Goal: Complete application form

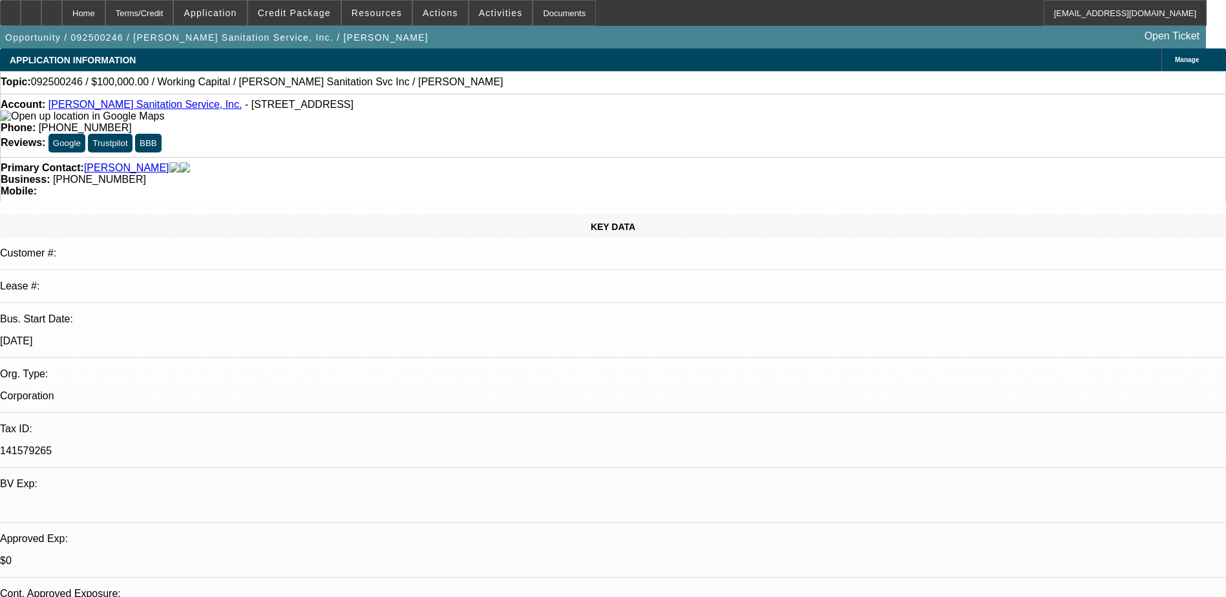
select select "0"
select select "2"
select select "0"
select select "6"
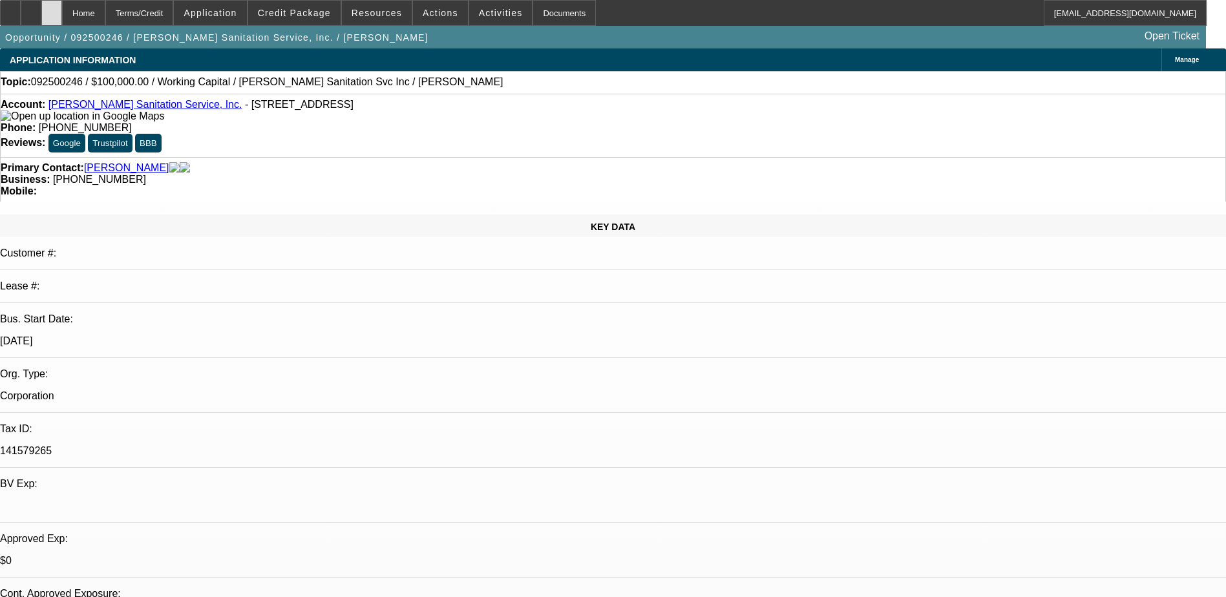
click at [62, 21] on div at bounding box center [51, 13] width 21 height 26
select select "0"
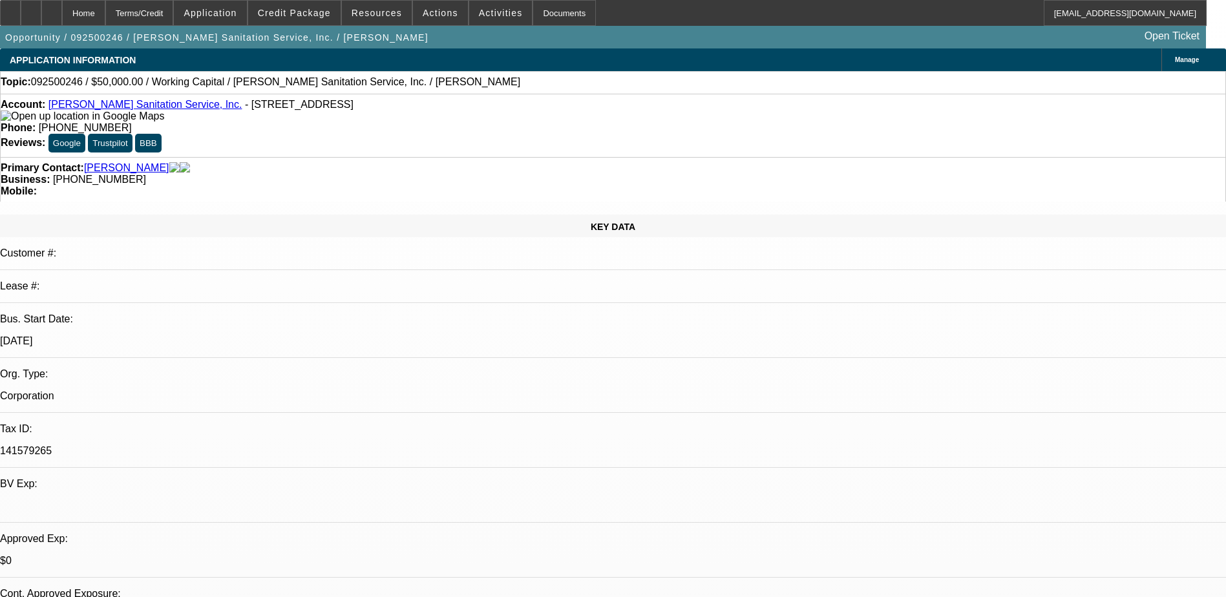
select select "0"
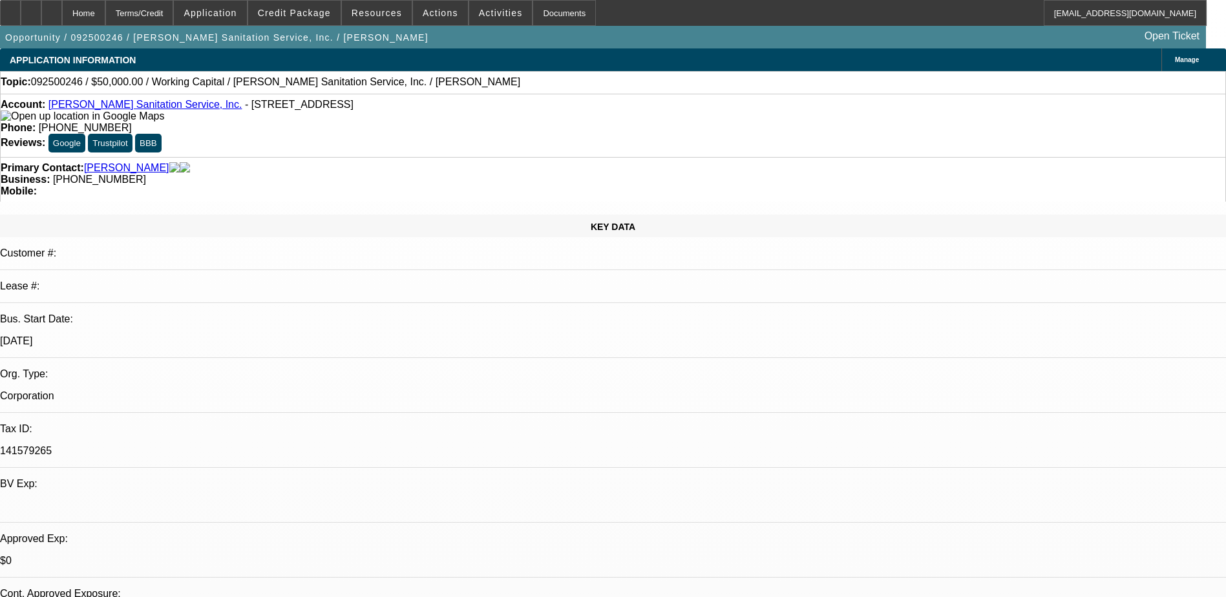
select select "1"
select select "2"
select select "6"
select select "1"
select select "2"
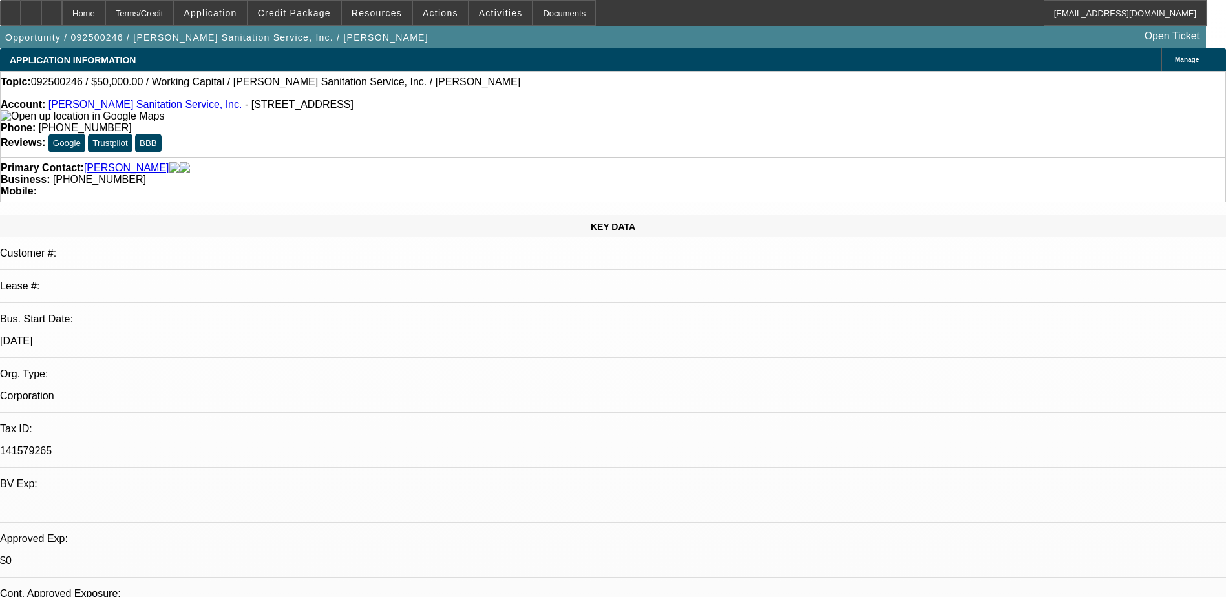
select select "6"
select select "1"
select select "2"
select select "6"
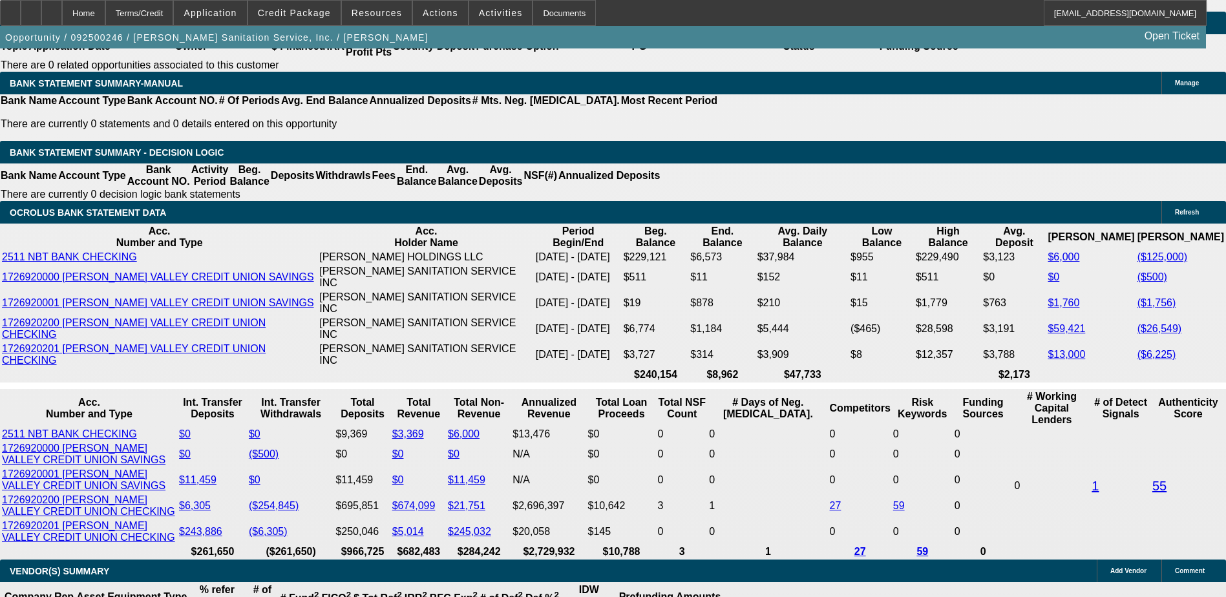
scroll to position [2264, 0]
